Goal: Information Seeking & Learning: Learn about a topic

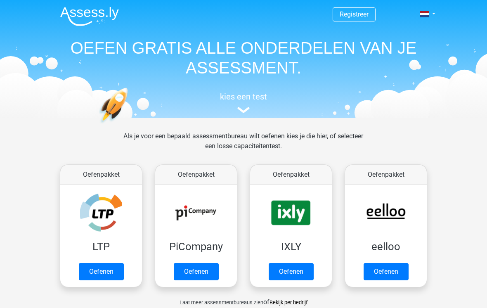
scroll to position [320, 0]
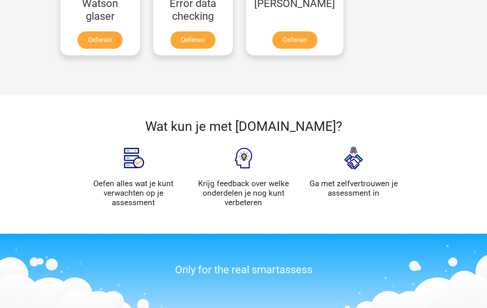
click at [447, 128] on div "Wat kun je met [DOMAIN_NAME]? Oefen alles wat je kunt verwachten op je assessme…" at bounding box center [243, 164] width 487 height 138
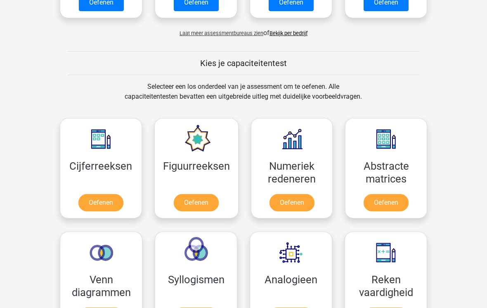
scroll to position [279, 0]
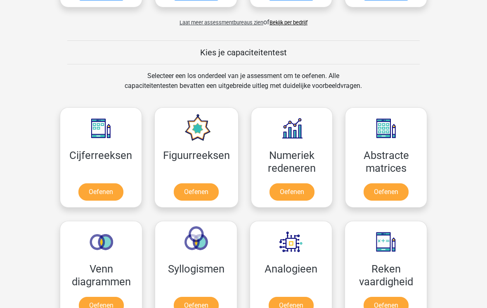
click at [293, 190] on link "Oefenen" at bounding box center [292, 192] width 45 height 17
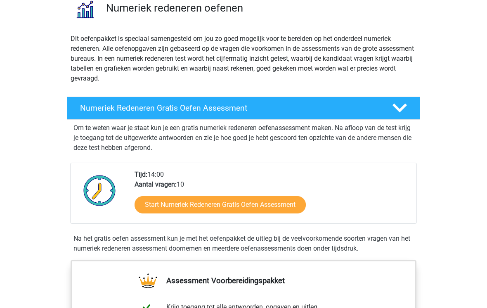
scroll to position [70, 0]
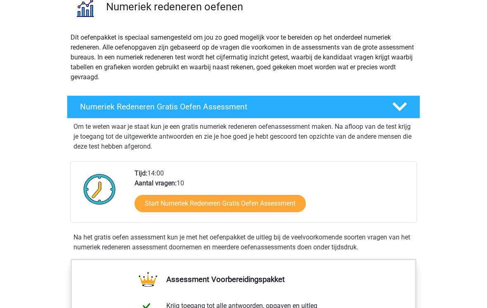
click at [273, 205] on link "Start Numeriek Redeneren Gratis Oefen Assessment" at bounding box center [220, 203] width 171 height 17
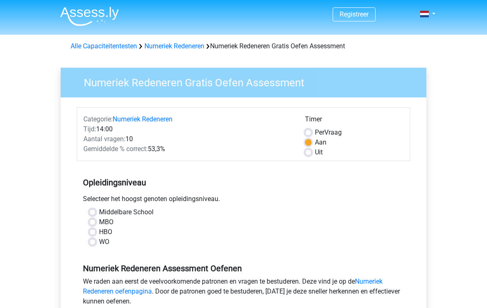
click at [99, 213] on label "Middelbare School" at bounding box center [126, 212] width 54 height 10
click at [91, 213] on input "Middelbare School" at bounding box center [92, 211] width 7 height 8
radio input "true"
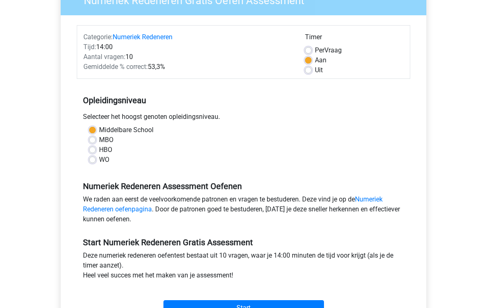
scroll to position [87, 0]
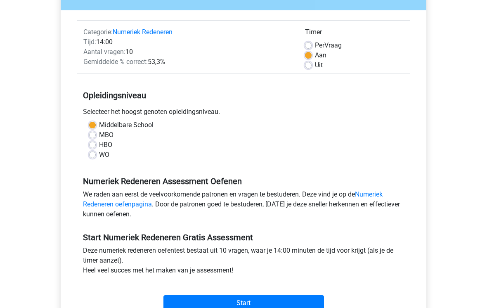
click at [99, 135] on label "MBO" at bounding box center [106, 135] width 14 height 10
click at [92, 135] on input "MBO" at bounding box center [92, 134] width 7 height 8
radio input "true"
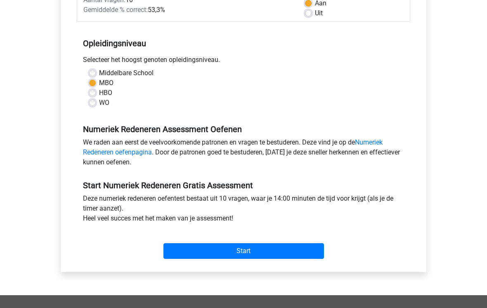
scroll to position [142, 0]
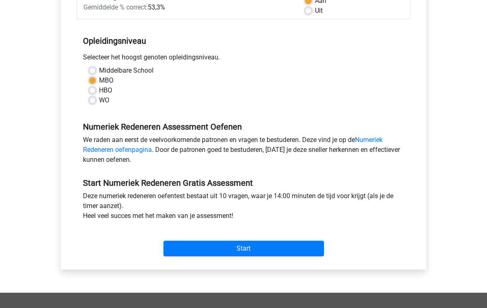
click at [293, 253] on input "Start" at bounding box center [243, 249] width 161 height 16
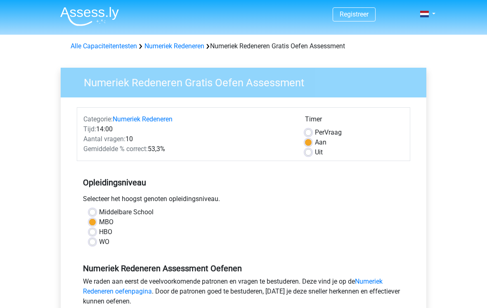
scroll to position [154, 0]
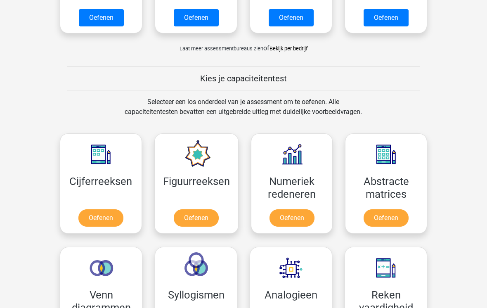
scroll to position [253, 0]
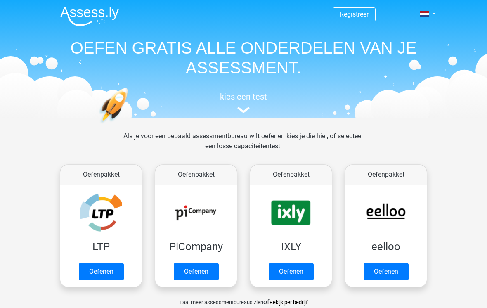
scroll to position [320, 0]
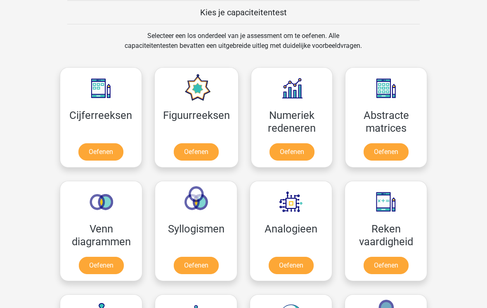
click at [87, 143] on link "Oefenen" at bounding box center [100, 151] width 45 height 17
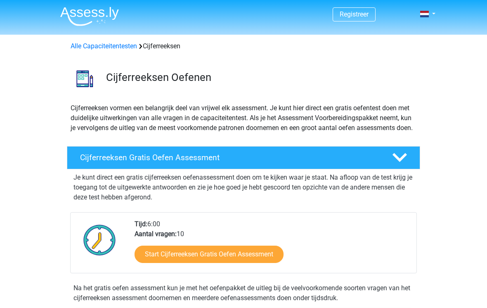
click at [247, 263] on link "Start Cijferreeksen Gratis Oefen Assessment" at bounding box center [209, 254] width 149 height 17
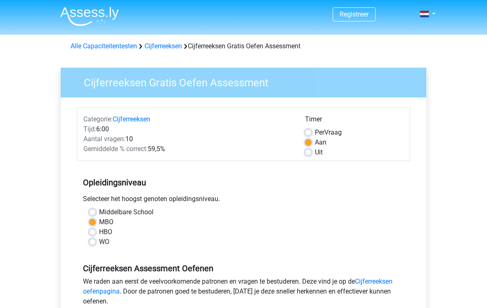
click at [99, 215] on label "Middelbare School" at bounding box center [126, 212] width 54 height 10
click at [89, 215] on input "Middelbare School" at bounding box center [92, 211] width 7 height 8
radio input "true"
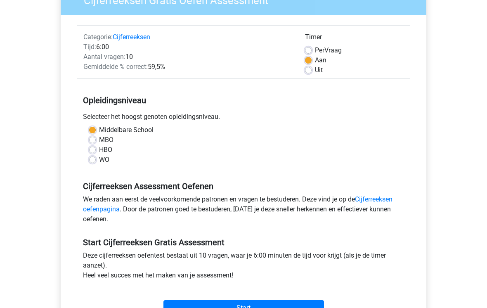
scroll to position [88, 0]
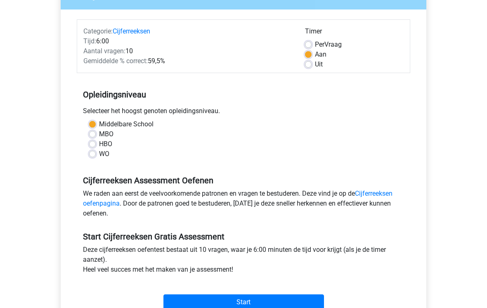
click at [279, 304] on input "Start" at bounding box center [243, 303] width 161 height 16
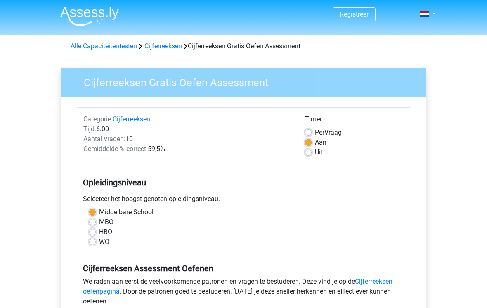
scroll to position [101, 0]
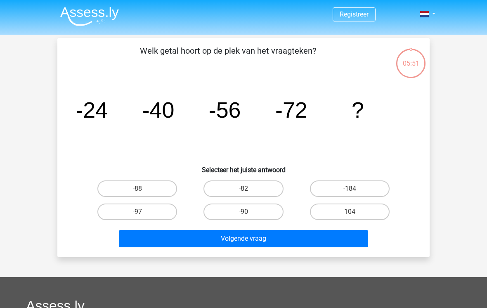
click at [135, 195] on label "-88" at bounding box center [137, 188] width 80 height 17
click at [137, 194] on input "-88" at bounding box center [139, 191] width 5 height 5
radio input "true"
click at [114, 187] on label "-88" at bounding box center [137, 188] width 80 height 17
click at [137, 189] on input "-88" at bounding box center [139, 191] width 5 height 5
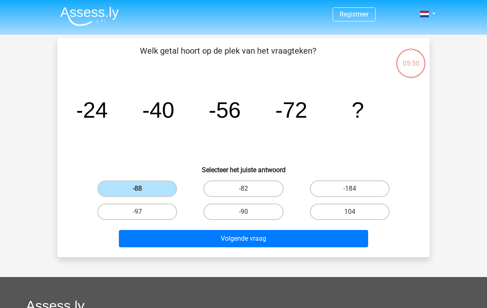
click at [286, 237] on button "Volgende vraag" at bounding box center [244, 238] width 250 height 17
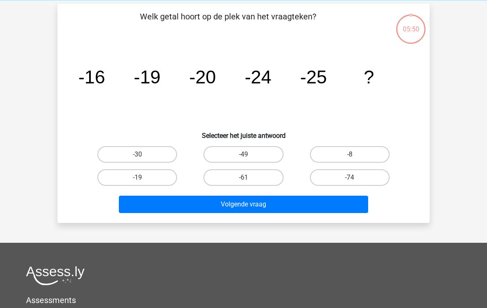
scroll to position [38, 0]
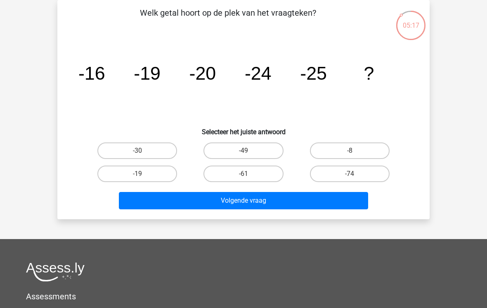
click at [142, 150] on label "-30" at bounding box center [137, 150] width 80 height 17
click at [142, 151] on input "-30" at bounding box center [139, 153] width 5 height 5
radio input "true"
click at [291, 200] on button "Volgende vraag" at bounding box center [244, 200] width 250 height 17
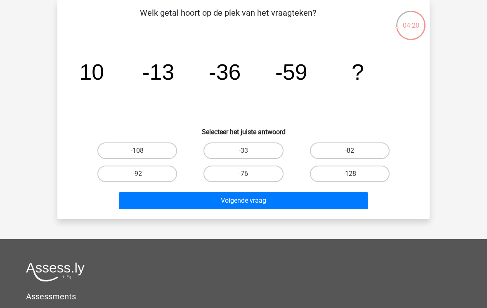
click at [260, 170] on label "-76" at bounding box center [243, 174] width 80 height 17
click at [249, 174] on input "-76" at bounding box center [246, 176] width 5 height 5
radio input "true"
click at [292, 204] on button "Volgende vraag" at bounding box center [244, 200] width 250 height 17
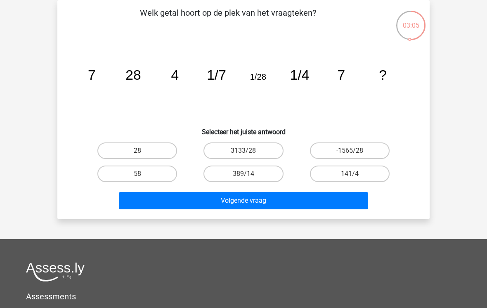
click at [119, 153] on label "28" at bounding box center [137, 150] width 80 height 17
click at [137, 153] on input "28" at bounding box center [139, 153] width 5 height 5
radio input "true"
click at [322, 203] on button "Volgende vraag" at bounding box center [244, 200] width 250 height 17
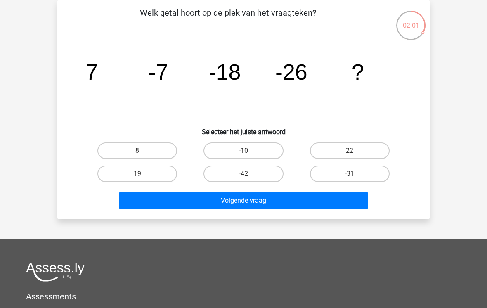
click at [254, 177] on label "-42" at bounding box center [243, 174] width 80 height 17
click at [249, 177] on input "-42" at bounding box center [246, 176] width 5 height 5
radio input "true"
click at [279, 203] on button "Volgende vraag" at bounding box center [244, 200] width 250 height 17
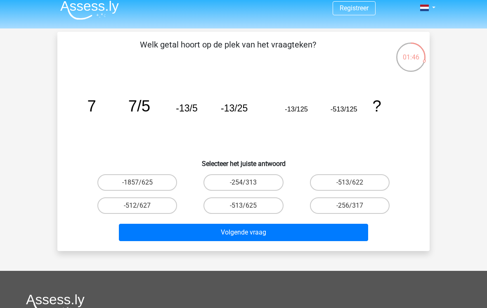
scroll to position [0, 0]
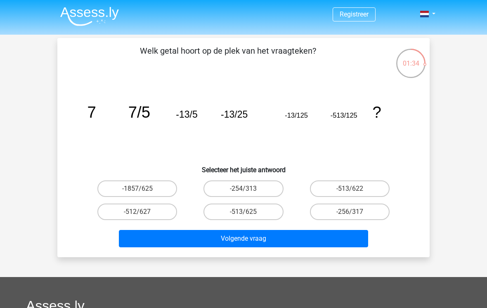
click at [299, 238] on button "Volgende vraag" at bounding box center [244, 238] width 250 height 17
click at [287, 239] on button "Volgende vraag" at bounding box center [244, 238] width 250 height 17
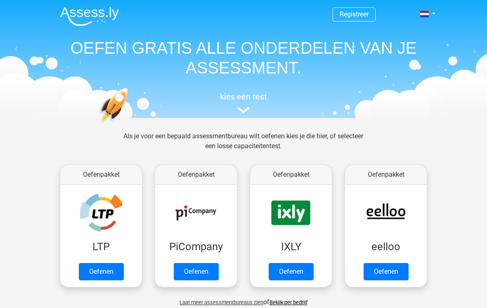
scroll to position [320, 0]
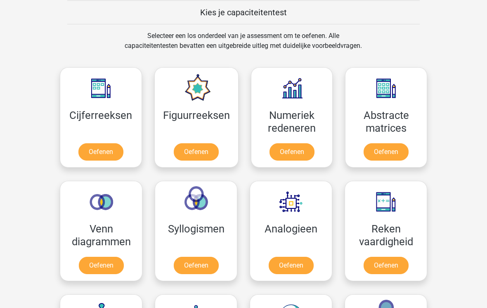
click at [211, 143] on link "Oefenen" at bounding box center [196, 151] width 45 height 17
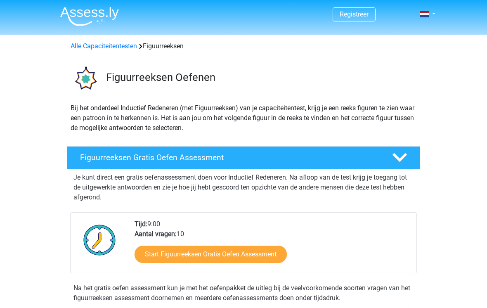
scroll to position [25, 0]
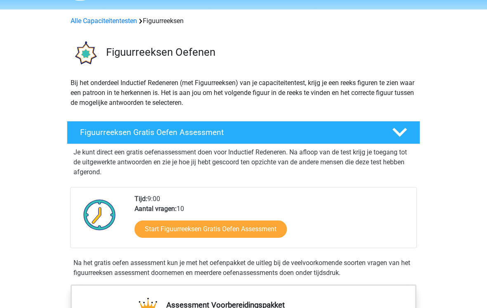
click at [252, 234] on link "Start Figuurreeksen Gratis Oefen Assessment" at bounding box center [211, 229] width 152 height 17
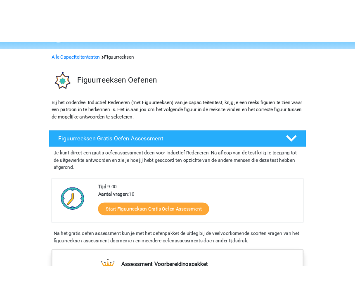
scroll to position [0, 0]
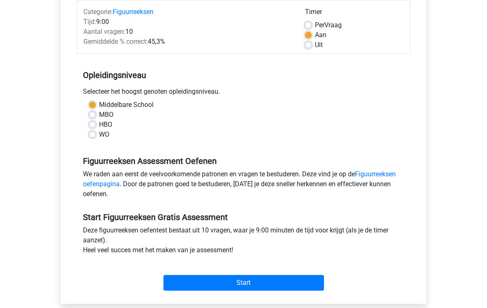
scroll to position [116, 0]
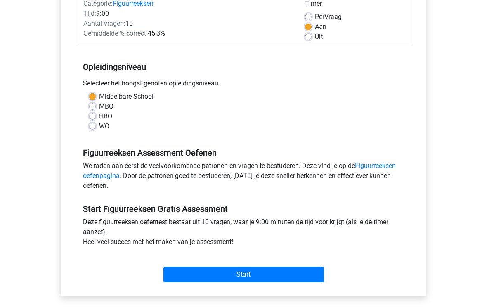
click at [286, 272] on input "Start" at bounding box center [243, 275] width 161 height 16
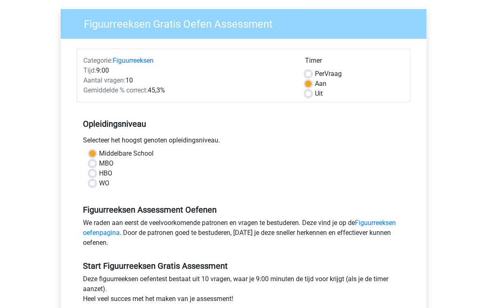
scroll to position [0, 0]
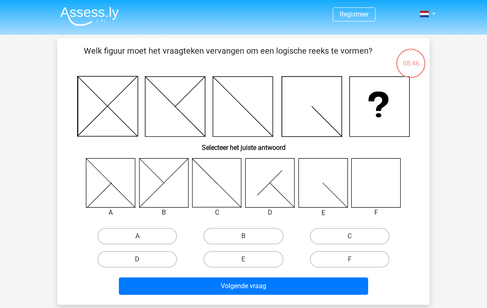
click at [383, 186] on icon at bounding box center [376, 182] width 49 height 49
click at [361, 260] on label "F" at bounding box center [350, 259] width 80 height 17
click at [355, 260] on input "F" at bounding box center [352, 261] width 5 height 5
radio input "true"
click at [295, 289] on button "Volgende vraag" at bounding box center [244, 285] width 250 height 17
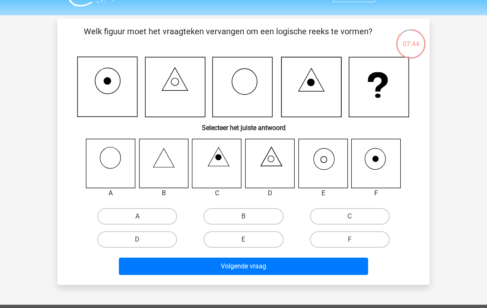
scroll to position [19, 0]
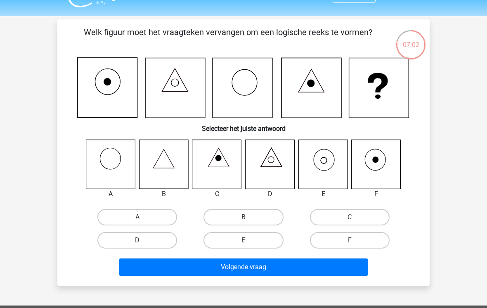
click at [246, 218] on input "B" at bounding box center [246, 219] width 5 height 5
radio input "true"
click at [277, 265] on button "Volgende vraag" at bounding box center [244, 266] width 250 height 17
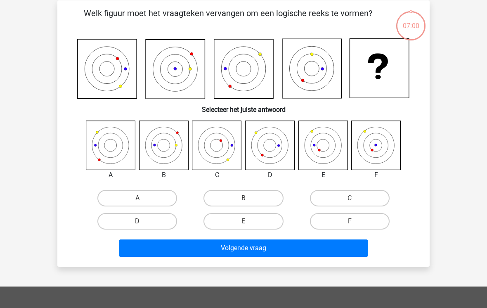
scroll to position [38, 0]
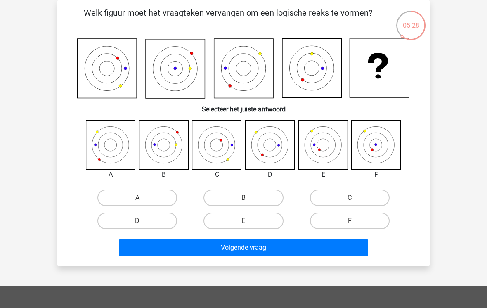
click at [249, 218] on label "E" at bounding box center [243, 221] width 80 height 17
click at [249, 221] on input "E" at bounding box center [246, 223] width 5 height 5
radio input "true"
click at [282, 246] on button "Volgende vraag" at bounding box center [244, 247] width 250 height 17
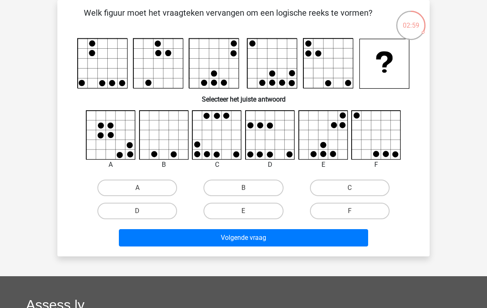
click at [357, 211] on label "F" at bounding box center [350, 211] width 80 height 17
click at [355, 211] on input "F" at bounding box center [352, 213] width 5 height 5
radio input "true"
click at [312, 234] on button "Volgende vraag" at bounding box center [244, 237] width 250 height 17
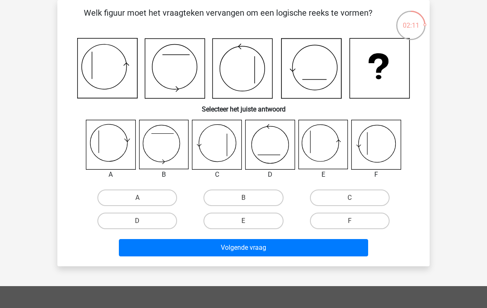
click at [330, 142] on icon at bounding box center [322, 144] width 49 height 49
click at [251, 223] on label "E" at bounding box center [243, 221] width 80 height 17
click at [249, 223] on input "E" at bounding box center [246, 223] width 5 height 5
radio input "true"
click at [282, 244] on button "Volgende vraag" at bounding box center [244, 247] width 250 height 17
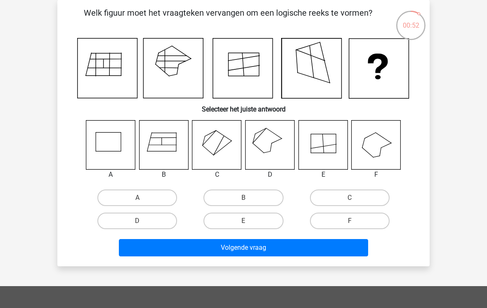
click at [151, 229] on label "D" at bounding box center [137, 221] width 80 height 17
click at [143, 226] on input "D" at bounding box center [139, 223] width 5 height 5
radio input "true"
click at [149, 228] on label "D" at bounding box center [137, 221] width 80 height 17
click at [143, 226] on input "D" at bounding box center [139, 223] width 5 height 5
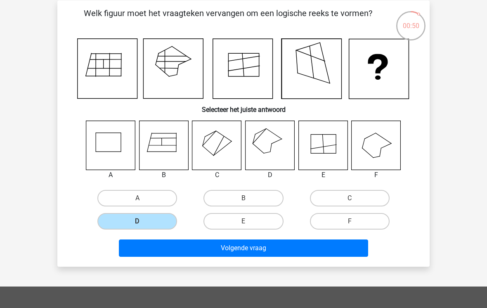
scroll to position [38, 0]
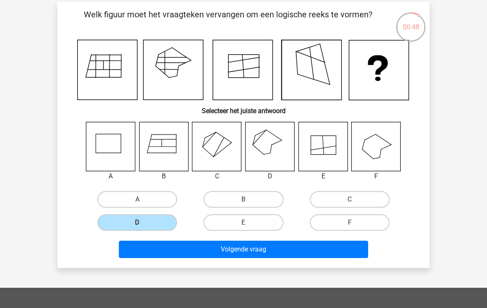
click at [270, 247] on button "Volgende vraag" at bounding box center [244, 249] width 250 height 17
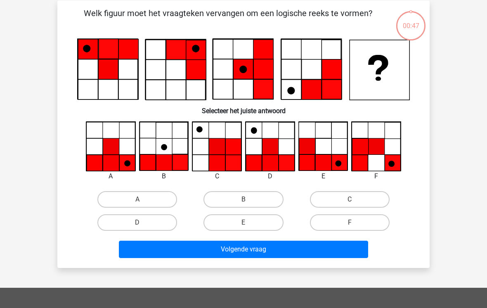
scroll to position [38, 0]
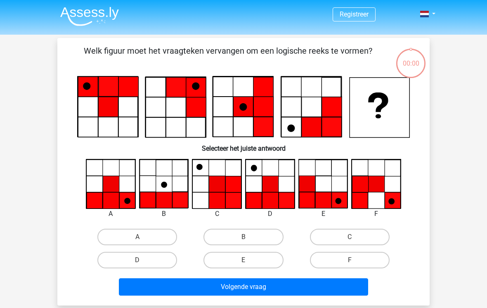
scroll to position [51, 0]
